Goal: Task Accomplishment & Management: Complete application form

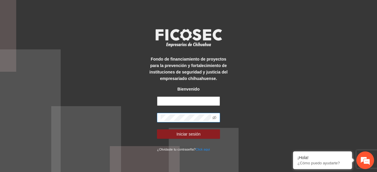
type input "**********"
click at [157, 129] on button "Iniciar sesión" at bounding box center [188, 133] width 63 height 9
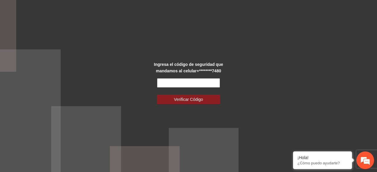
click at [172, 83] on input "text" at bounding box center [188, 82] width 63 height 9
type input "******"
click at [157, 95] on button "Verificar Código" at bounding box center [188, 99] width 63 height 9
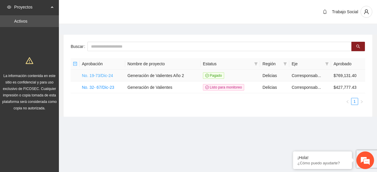
click at [91, 76] on link "No. 19-73/Dic-24" at bounding box center [97, 75] width 31 height 5
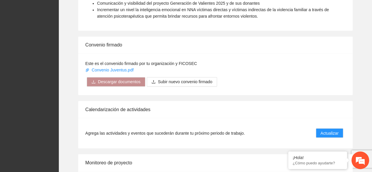
scroll to position [506, 0]
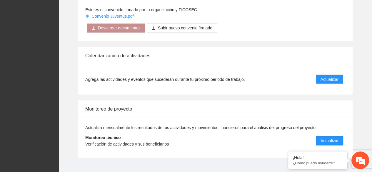
click at [328, 137] on span "Actualizar" at bounding box center [330, 140] width 18 height 6
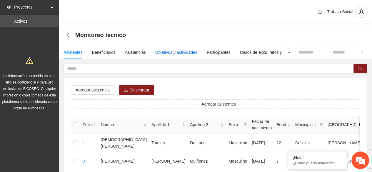
click at [178, 53] on div "Objetivos y actividades" at bounding box center [176, 52] width 42 height 6
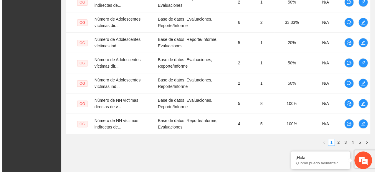
scroll to position [247, 0]
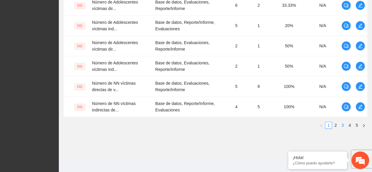
click at [341, 123] on link "3" at bounding box center [343, 125] width 6 height 6
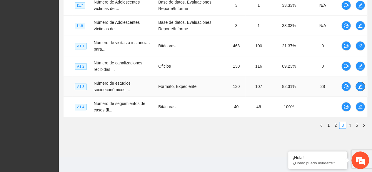
click at [357, 86] on span "edit" at bounding box center [360, 86] width 9 height 5
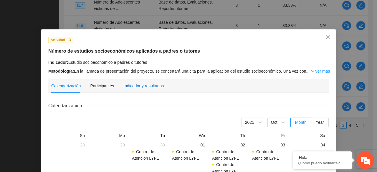
click at [151, 83] on div "Indicador y resultados" at bounding box center [143, 86] width 40 height 6
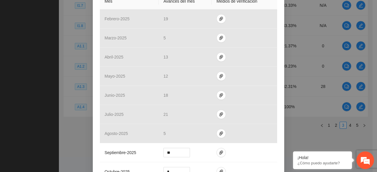
scroll to position [163, 0]
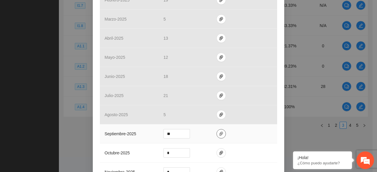
click at [216, 135] on button "button" at bounding box center [220, 133] width 9 height 9
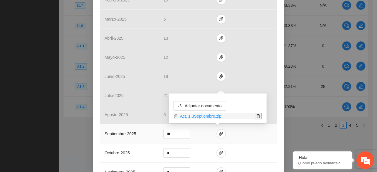
click at [258, 119] on button "button" at bounding box center [258, 116] width 7 height 6
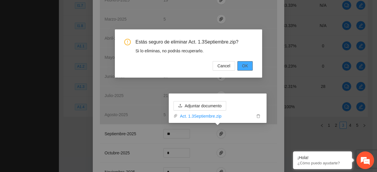
click at [246, 64] on span "OK" at bounding box center [245, 66] width 6 height 6
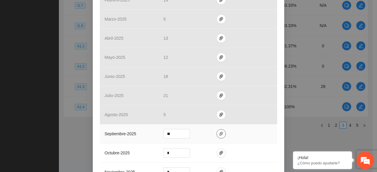
click at [219, 133] on icon "paper-clip" at bounding box center [221, 134] width 5 height 5
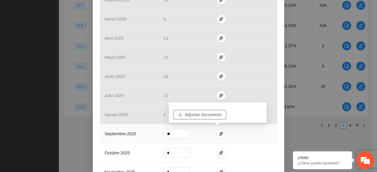
click at [209, 113] on span "Adjuntar documento" at bounding box center [203, 115] width 37 height 6
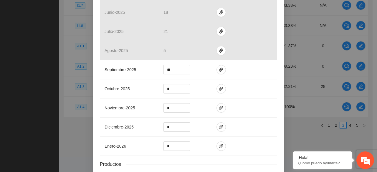
scroll to position [239, 0]
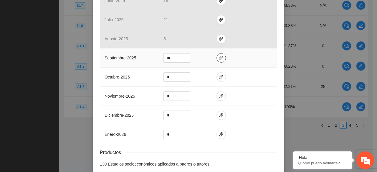
click at [219, 58] on icon "paper-clip" at bounding box center [221, 58] width 4 height 4
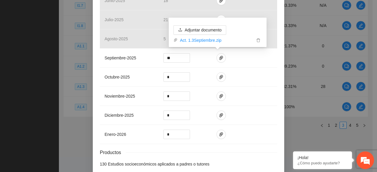
scroll to position [267, 0]
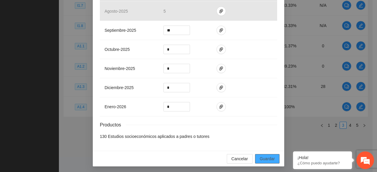
click at [261, 157] on span "Guardar" at bounding box center [267, 159] width 15 height 6
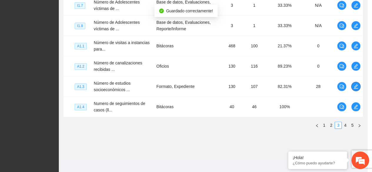
scroll to position [0, 0]
